Goal: Transaction & Acquisition: Purchase product/service

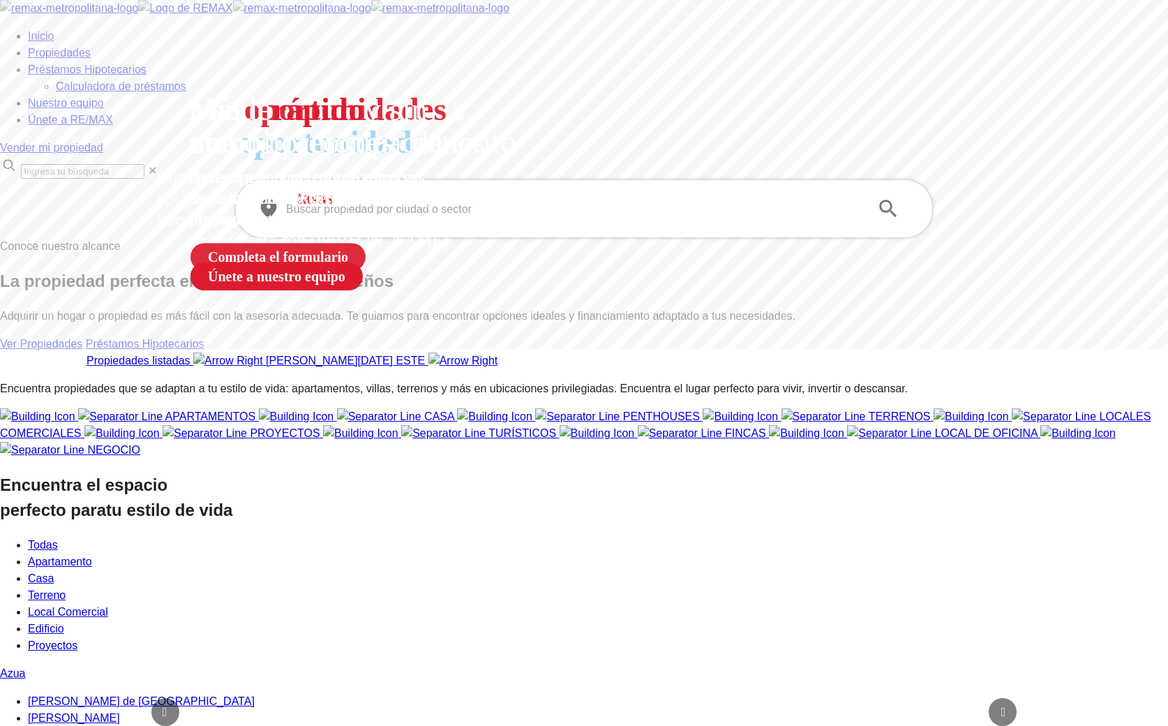
click at [412, 217] on input "text" at bounding box center [573, 209] width 574 height 16
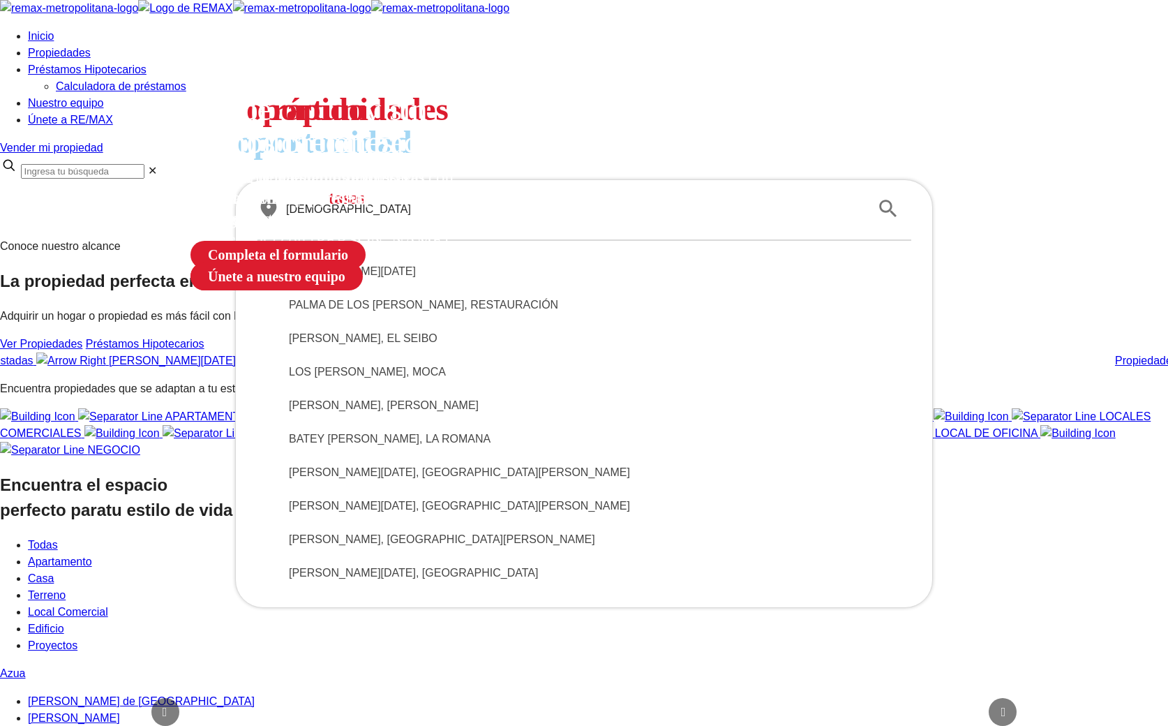
type input "santo"
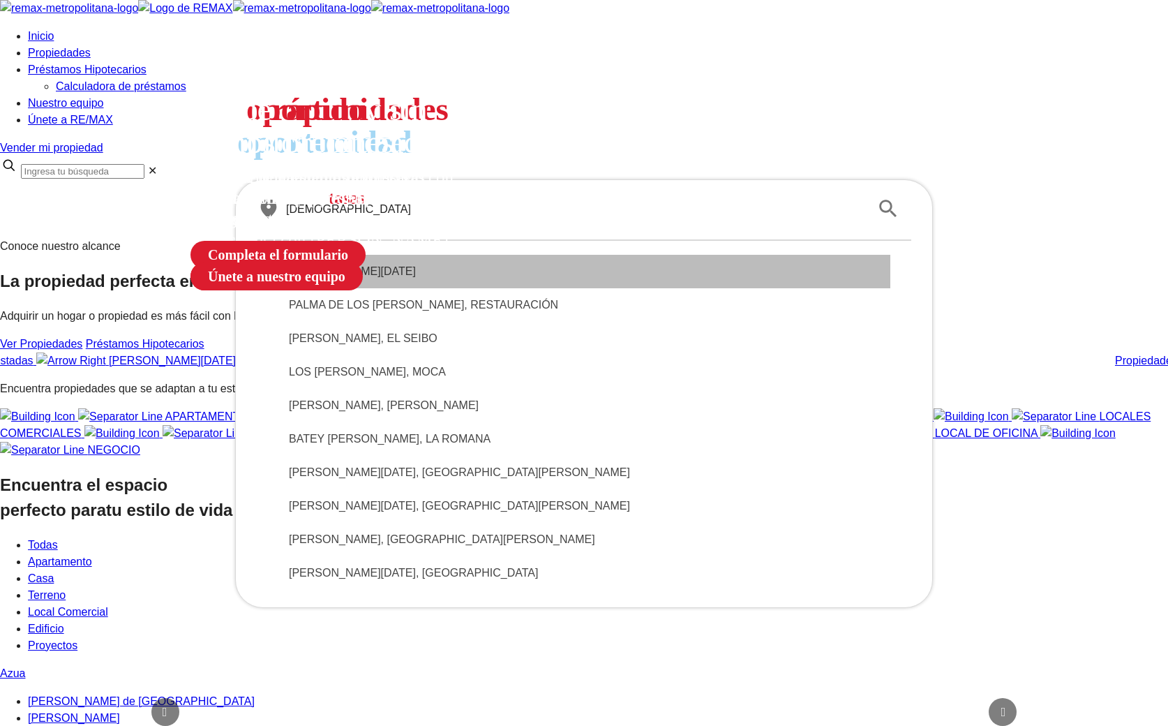
click at [453, 280] on span "[PERSON_NAME]" at bounding box center [584, 271] width 590 height 17
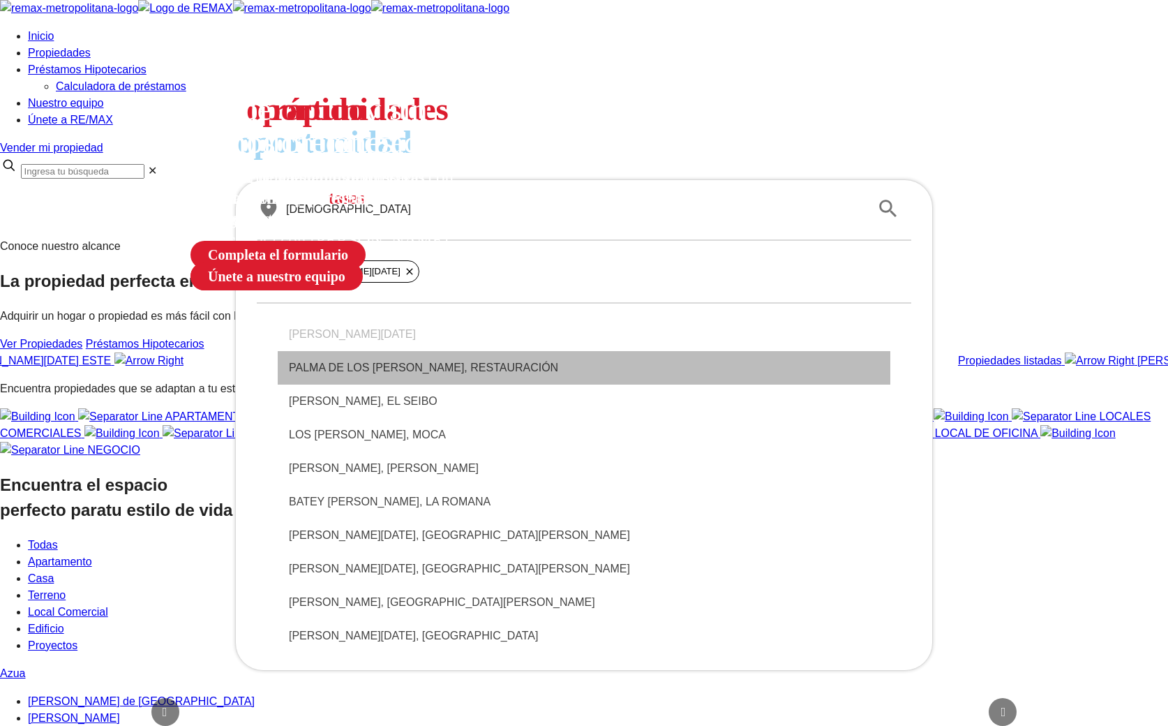
click at [421, 376] on span "PALMA DE LOS SANTOS, RESTAURACIÓN" at bounding box center [584, 367] width 590 height 17
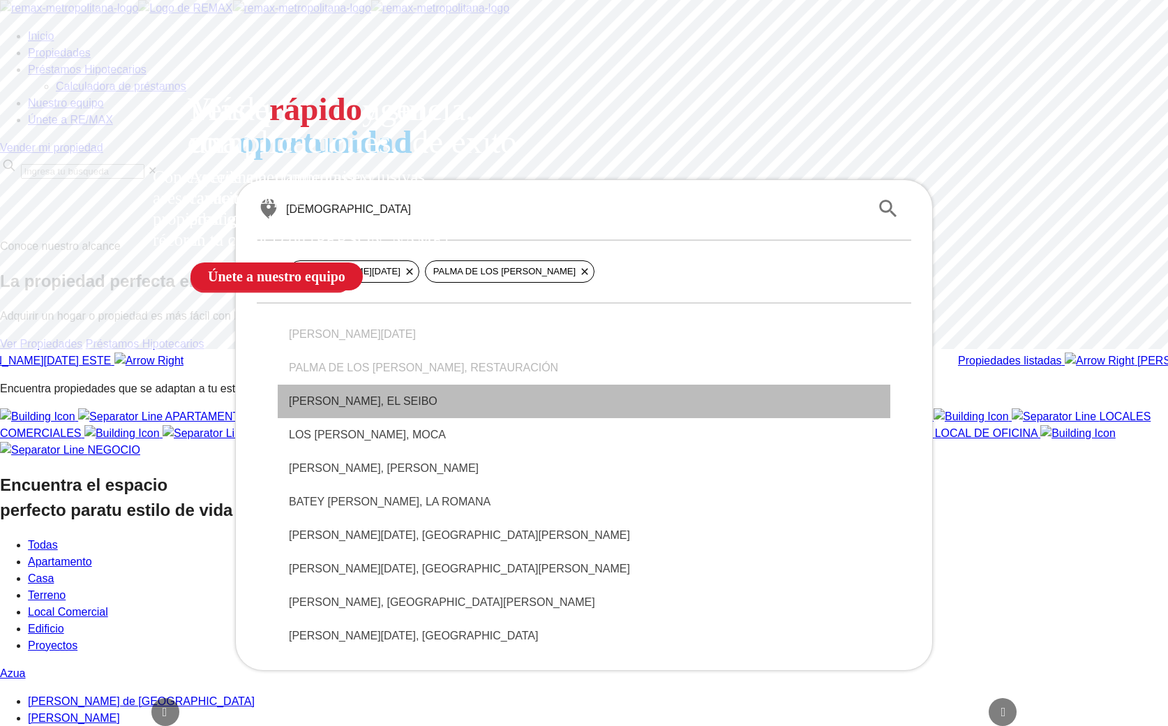
click at [405, 410] on span "SANTO ESPÍRITU, EL SEIBO" at bounding box center [584, 401] width 590 height 17
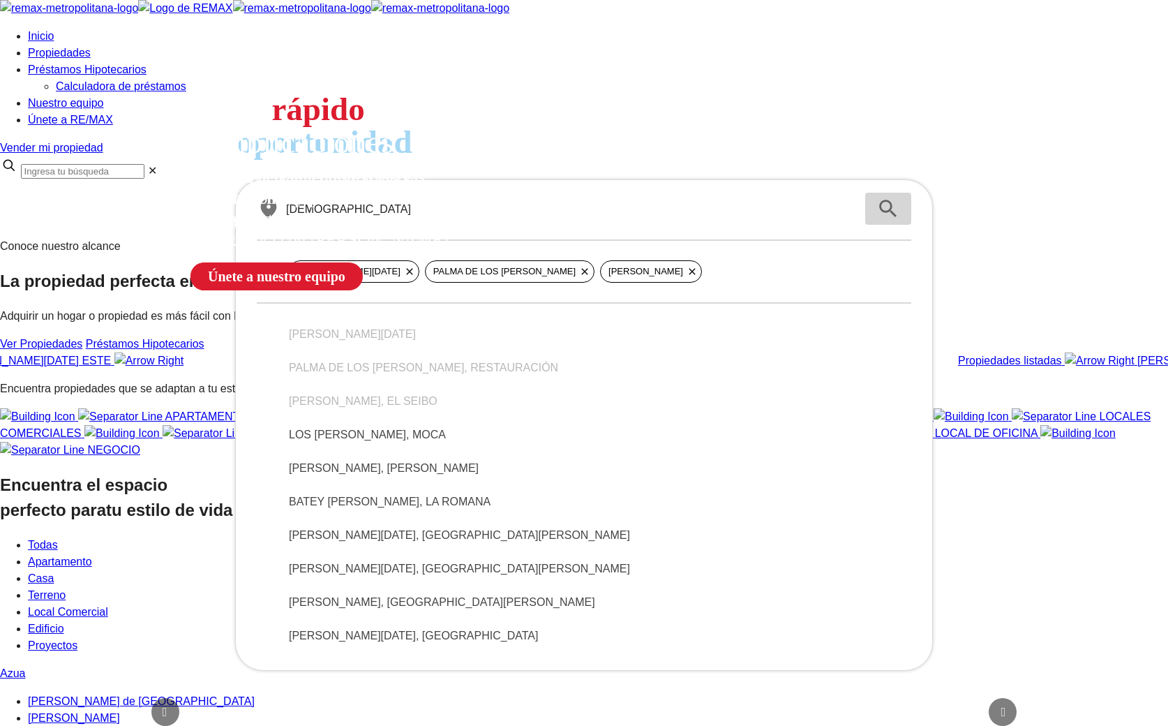
click at [878, 220] on icon "submit" at bounding box center [888, 209] width 24 height 24
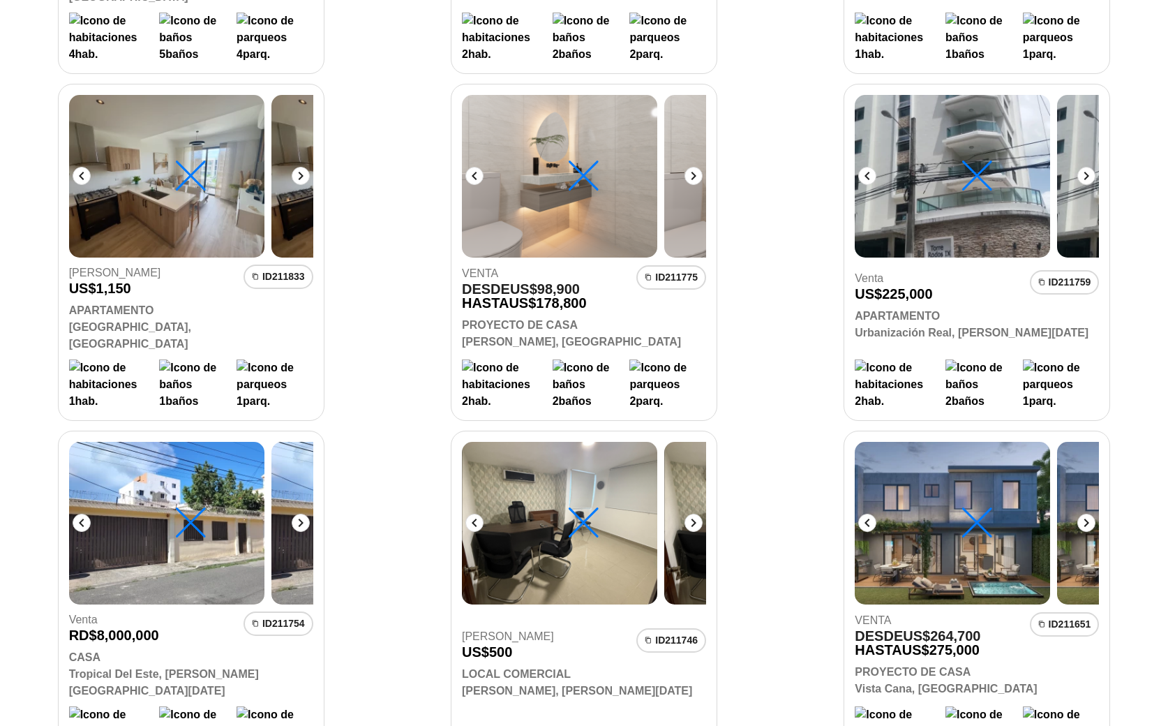
scroll to position [532, 0]
click at [309, 515] on icon at bounding box center [300, 523] width 17 height 17
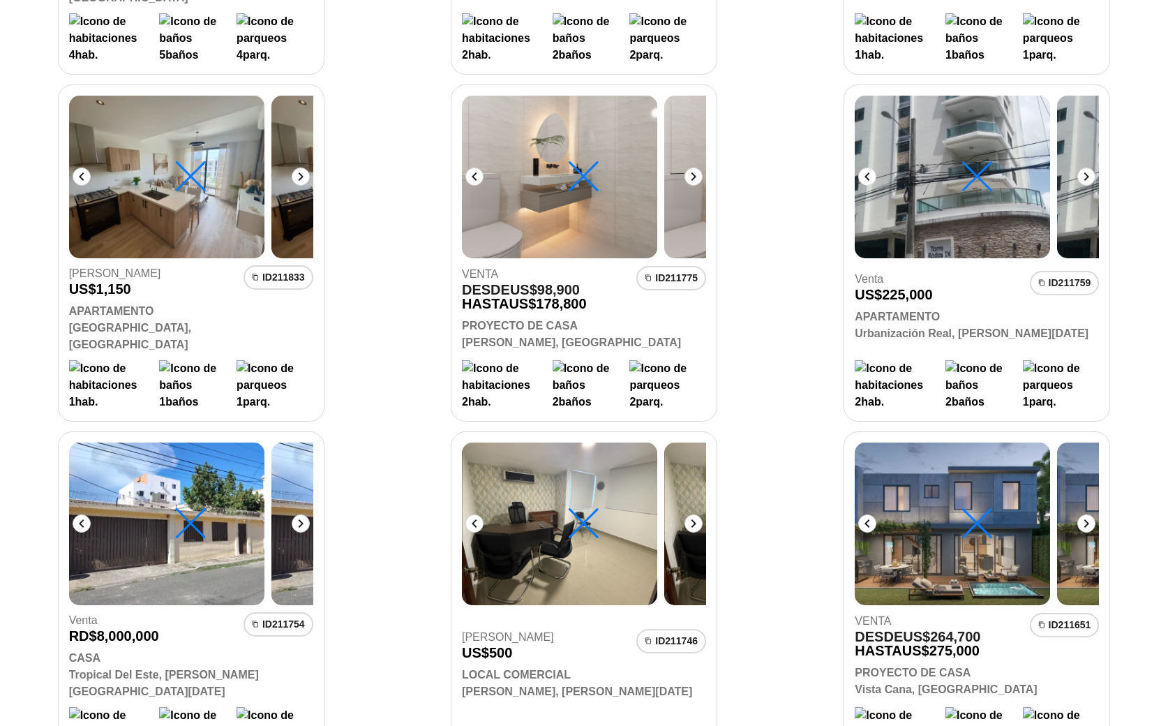
click at [313, 612] on span "ID 211754" at bounding box center [279, 624] width 70 height 24
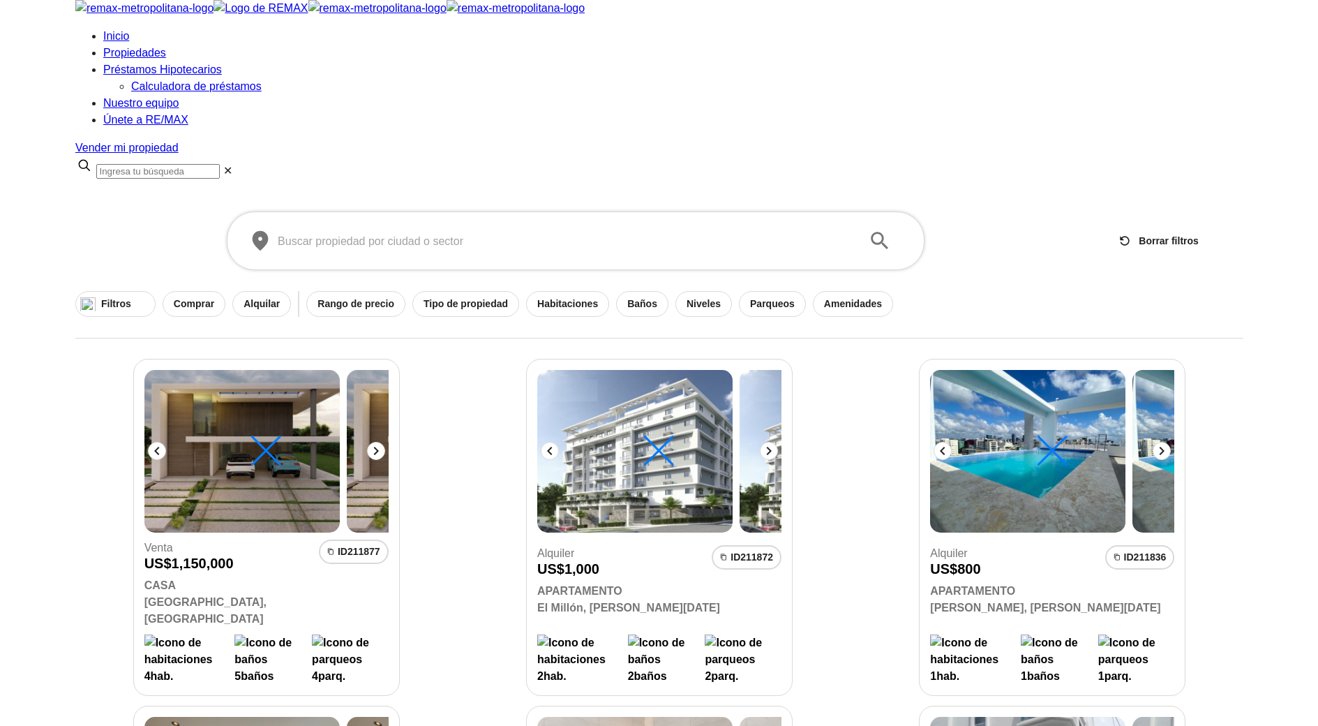
scroll to position [0, 0]
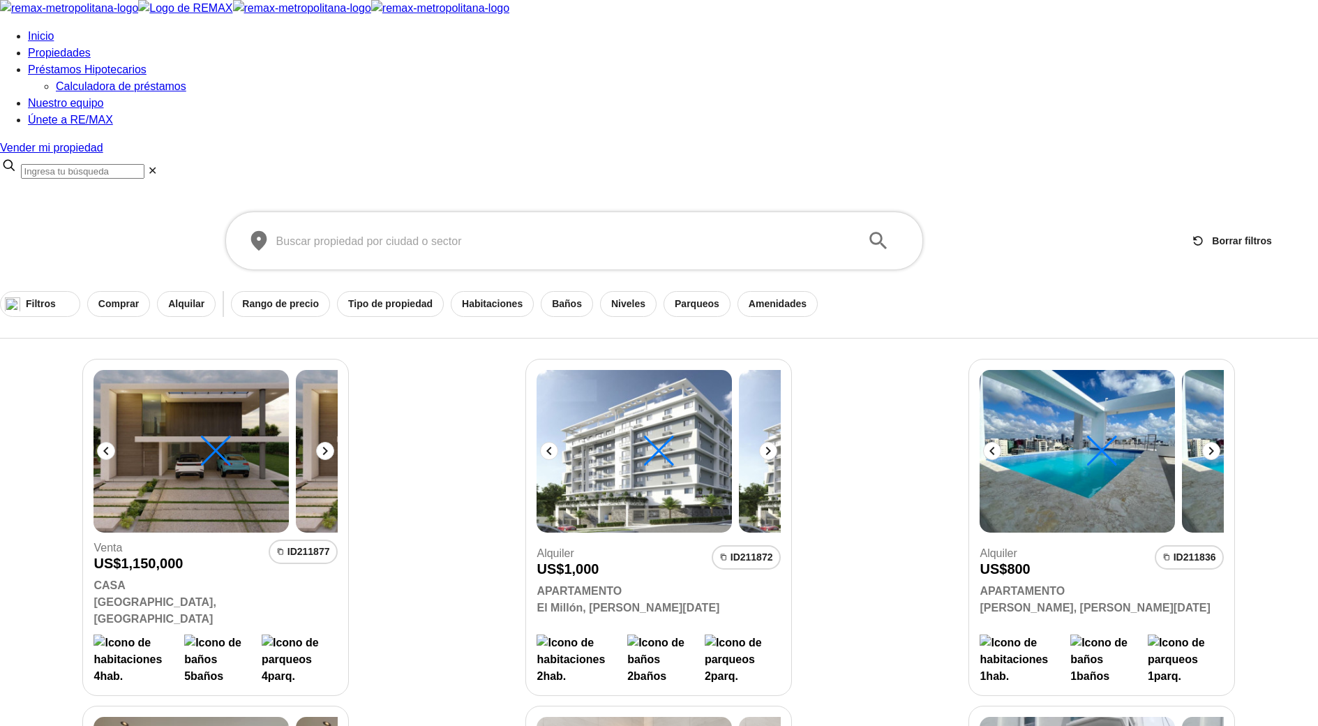
click at [334, 442] on icon at bounding box center [325, 450] width 17 height 17
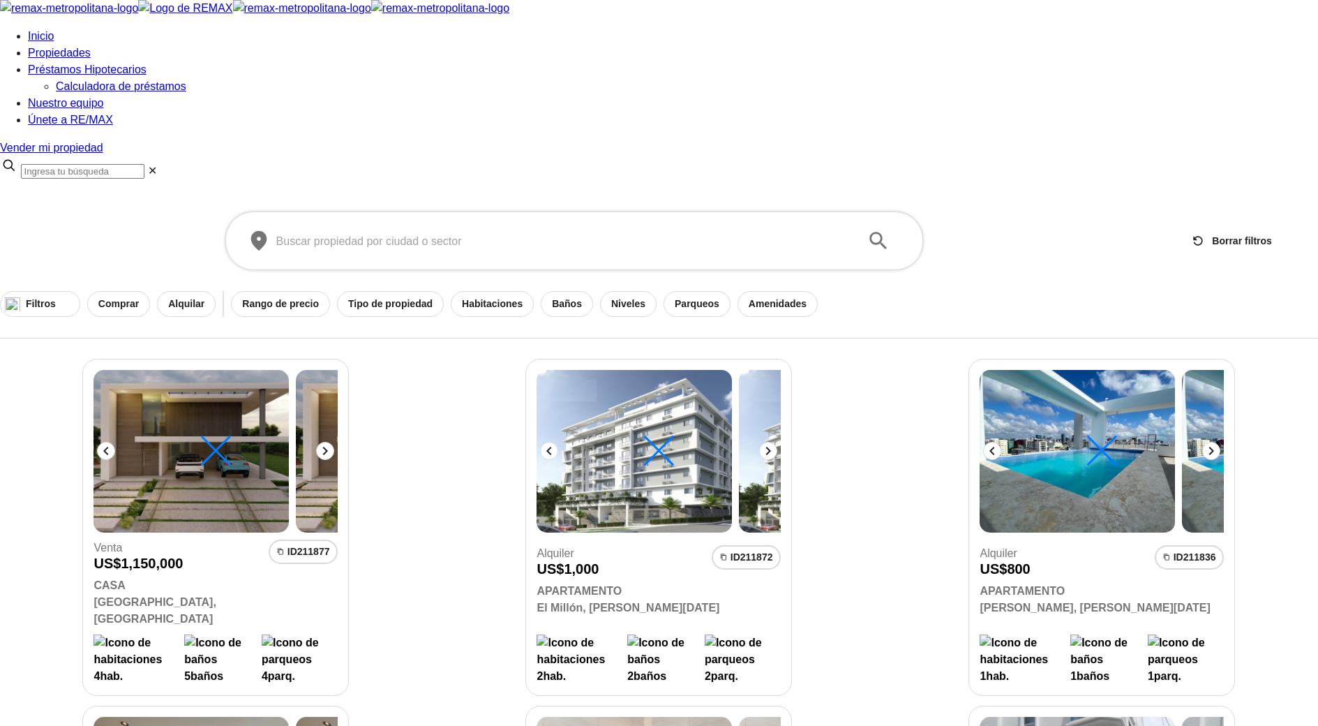
click at [771, 447] on icon at bounding box center [768, 451] width 5 height 8
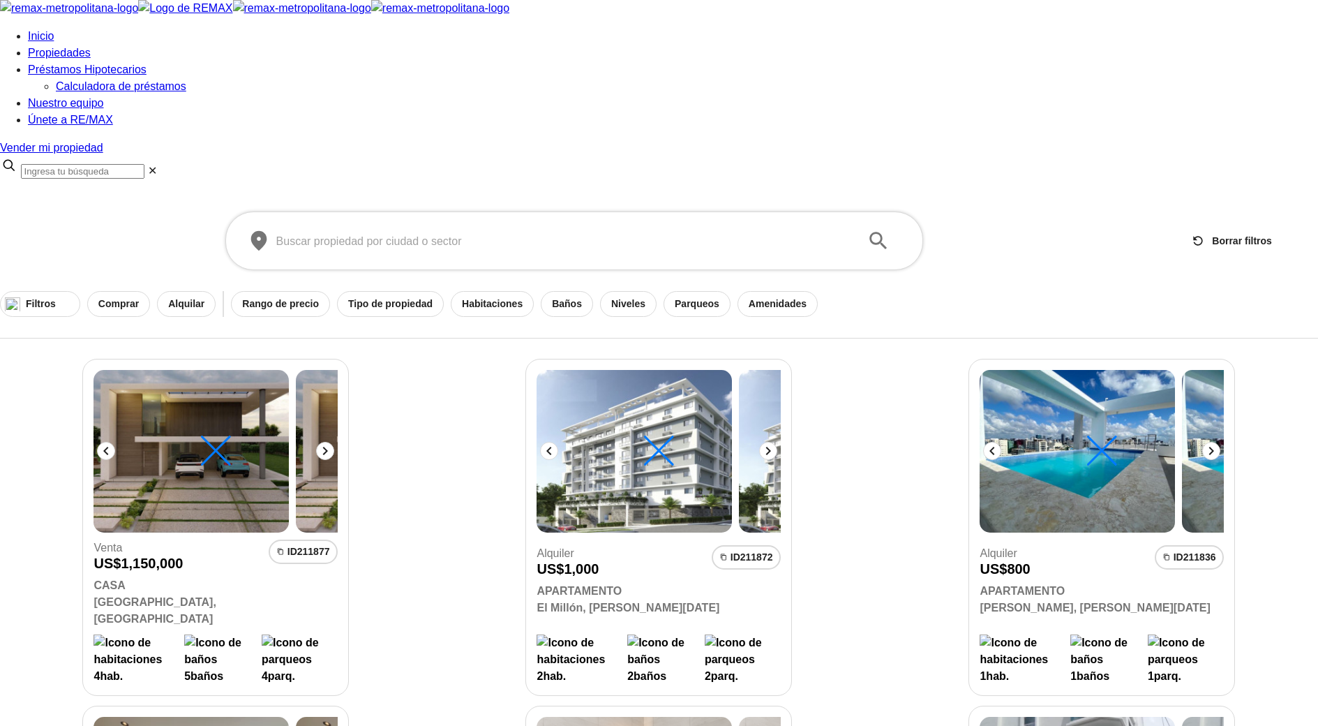
click at [771, 447] on icon at bounding box center [768, 451] width 5 height 8
click at [1158, 190] on div at bounding box center [659, 190] width 1318 height 0
click at [1227, 190] on div at bounding box center [659, 190] width 1318 height 0
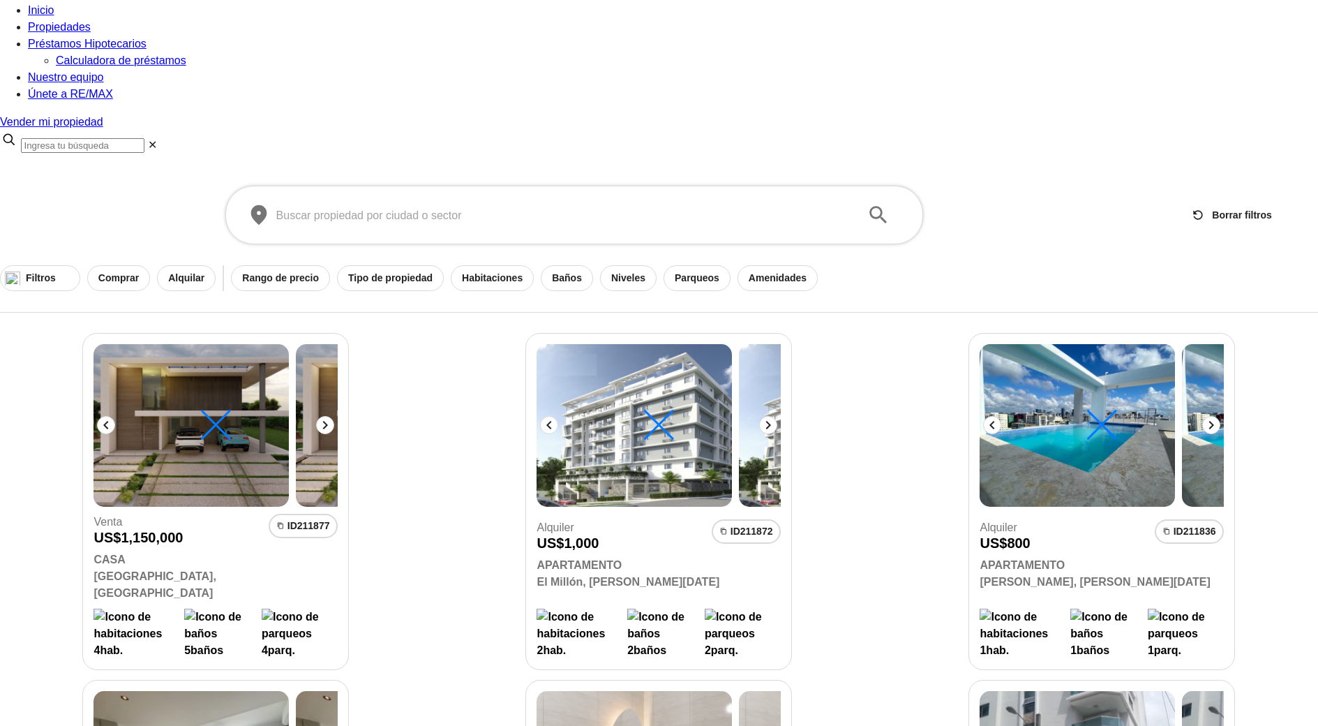
scroll to position [27, 0]
drag, startPoint x: 839, startPoint y: 160, endPoint x: 710, endPoint y: 188, distance: 131.5
click at [712, 198] on div "​ ​ Borrar filtros Filtros 5 Comprar Alquilar Rango de precio Tipo de propiedad…" at bounding box center [659, 238] width 1318 height 148
drag, startPoint x: 689, startPoint y: 174, endPoint x: 799, endPoint y: 158, distance: 110.6
click at [797, 264] on div "Filtros 5 Comprar Alquilar Rango de precio Tipo de propiedad Habitaciones Baños…" at bounding box center [659, 277] width 1318 height 26
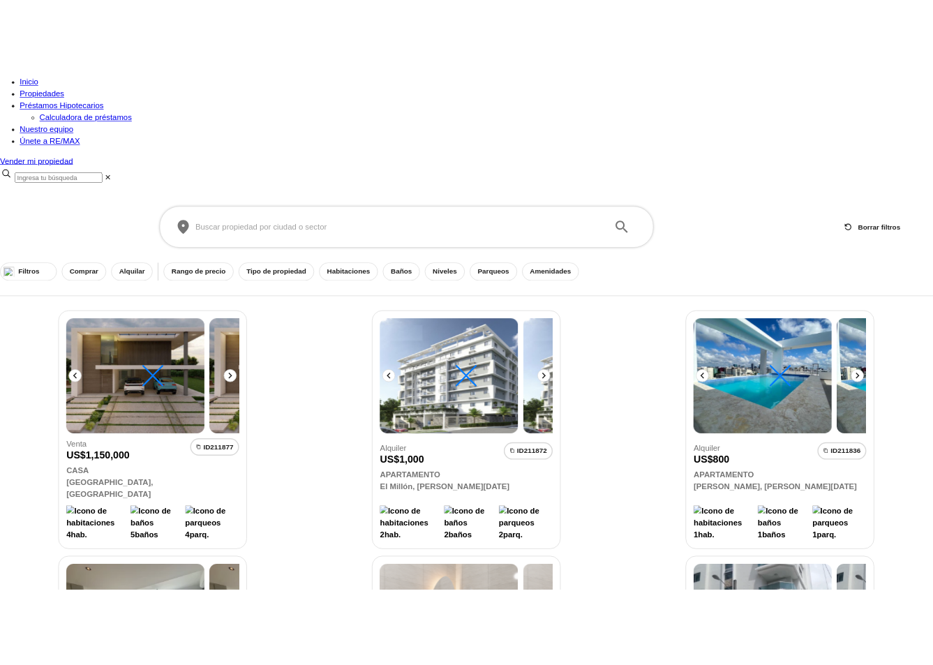
scroll to position [0, 0]
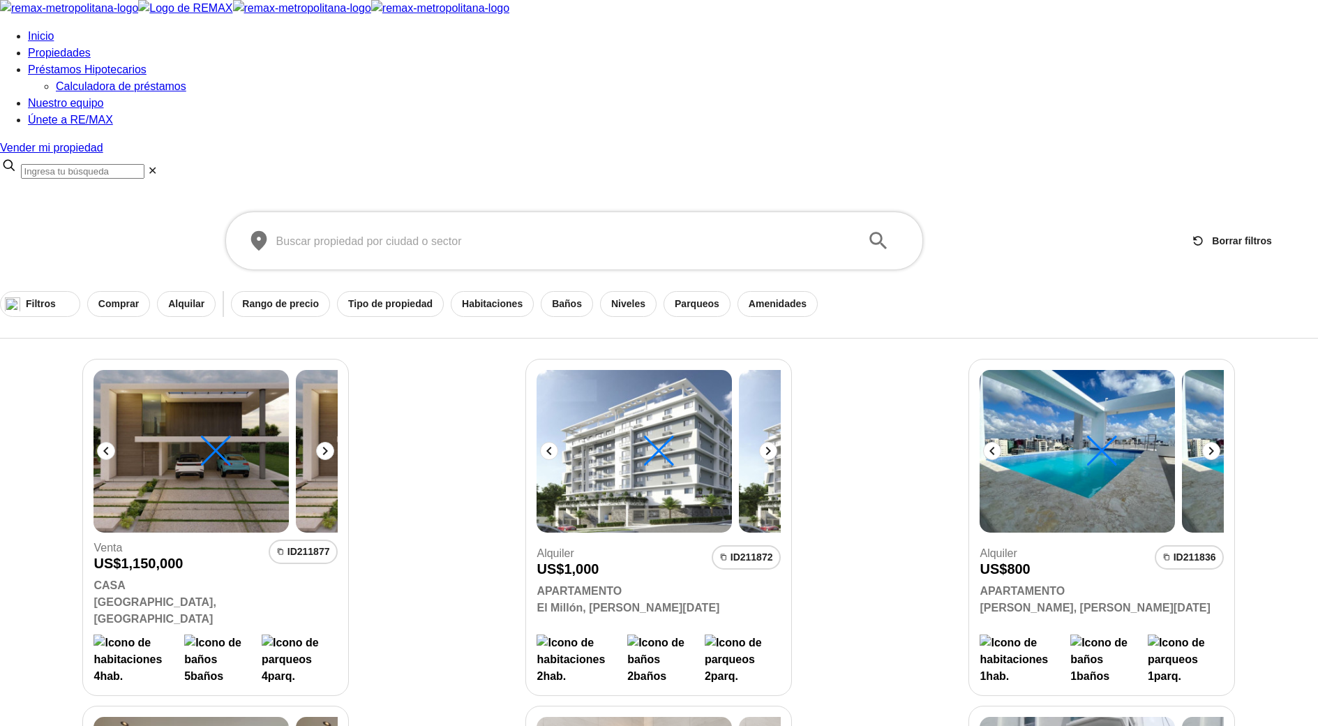
drag, startPoint x: 377, startPoint y: 195, endPoint x: 519, endPoint y: 174, distance: 143.1
click at [518, 190] on div "​ ​ Borrar filtros Filtros 5 Comprar Alquilar Rango de precio Tipo de propiedad…" at bounding box center [659, 264] width 1318 height 148
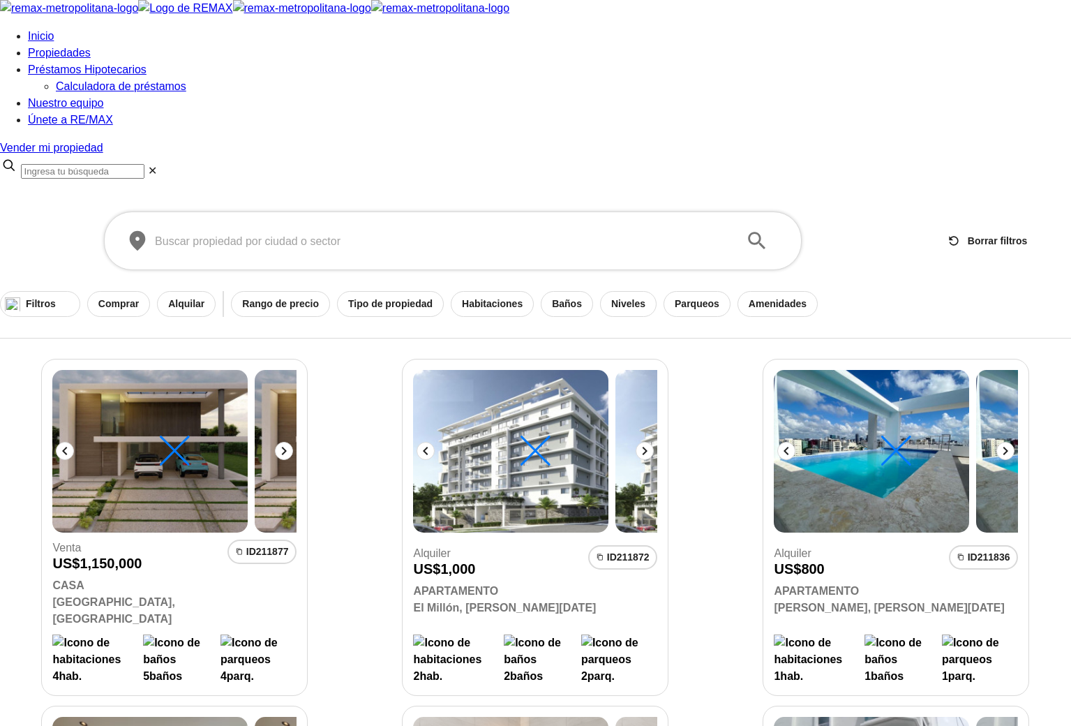
click at [535, 370] on img at bounding box center [510, 451] width 195 height 163
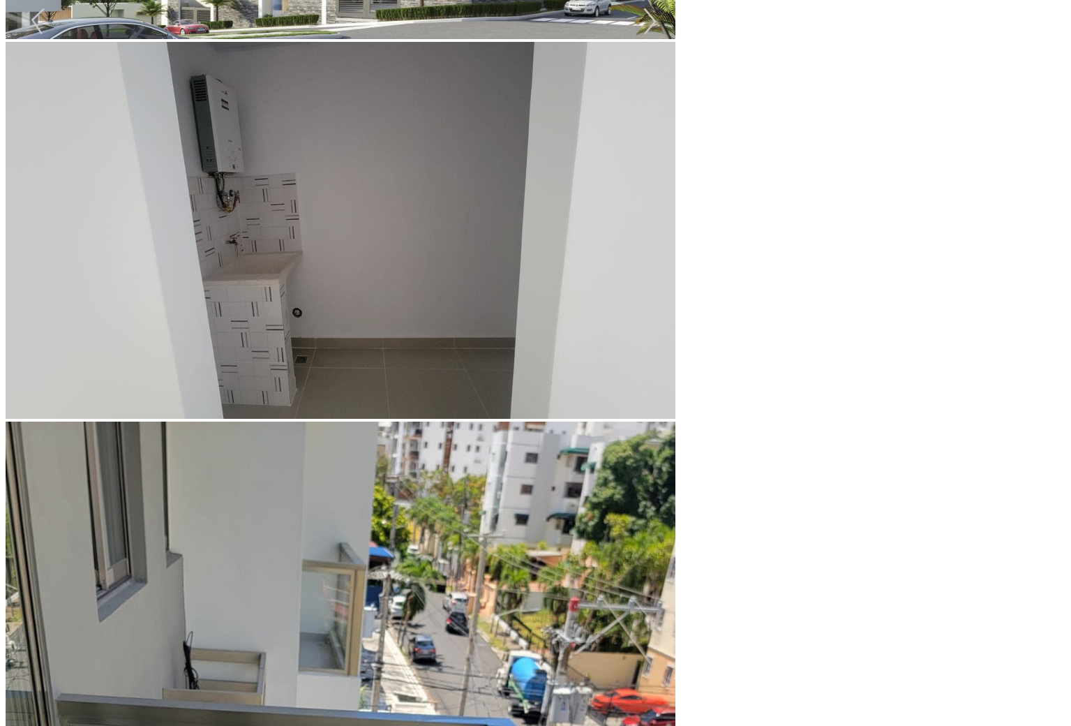
scroll to position [566, 0]
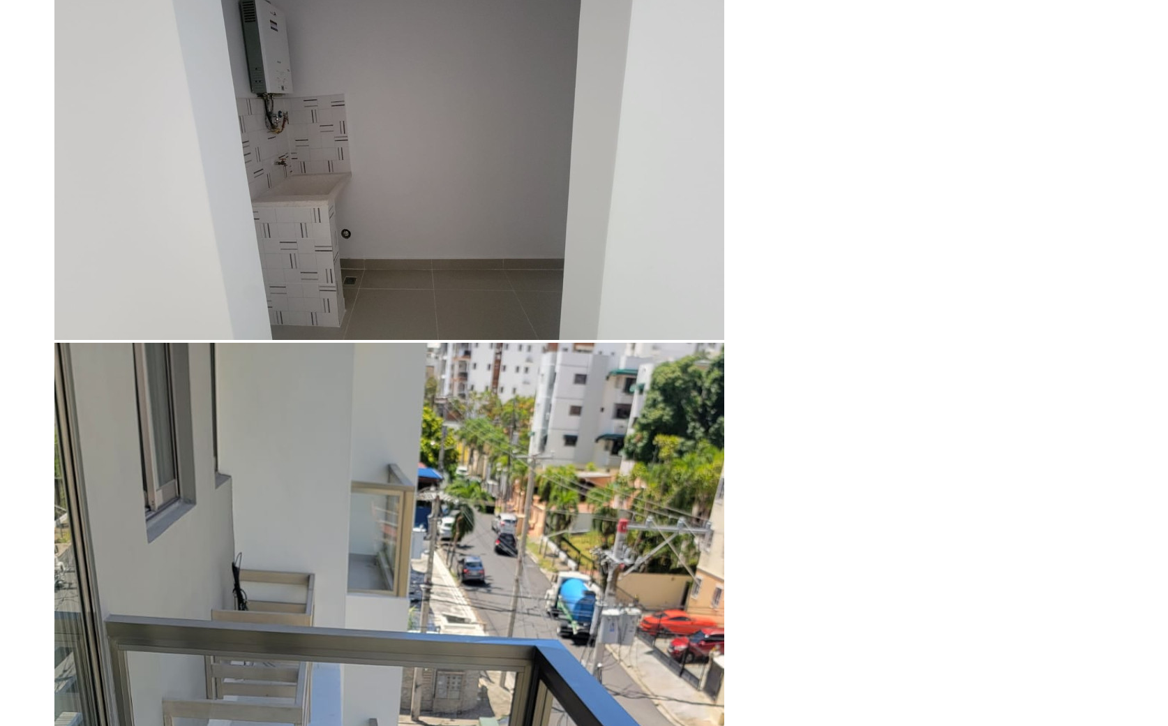
scroll to position [643, 0]
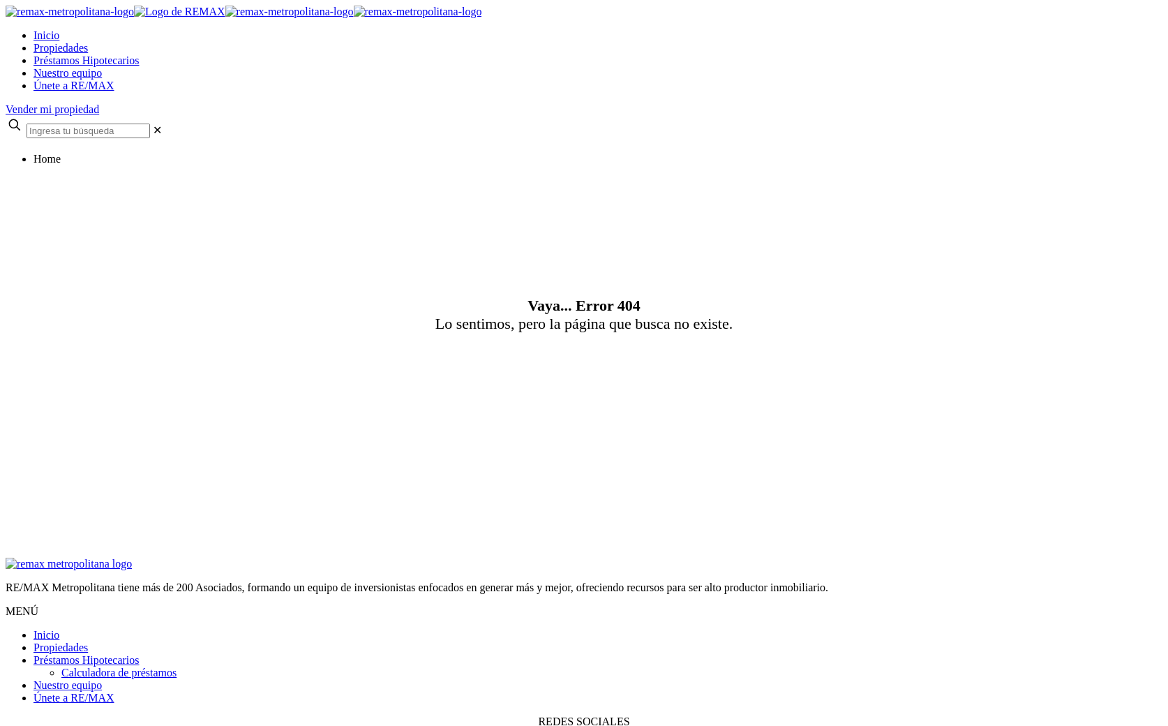
click at [6, 281] on span at bounding box center [6, 281] width 0 height 0
